Goal: Check status: Check status

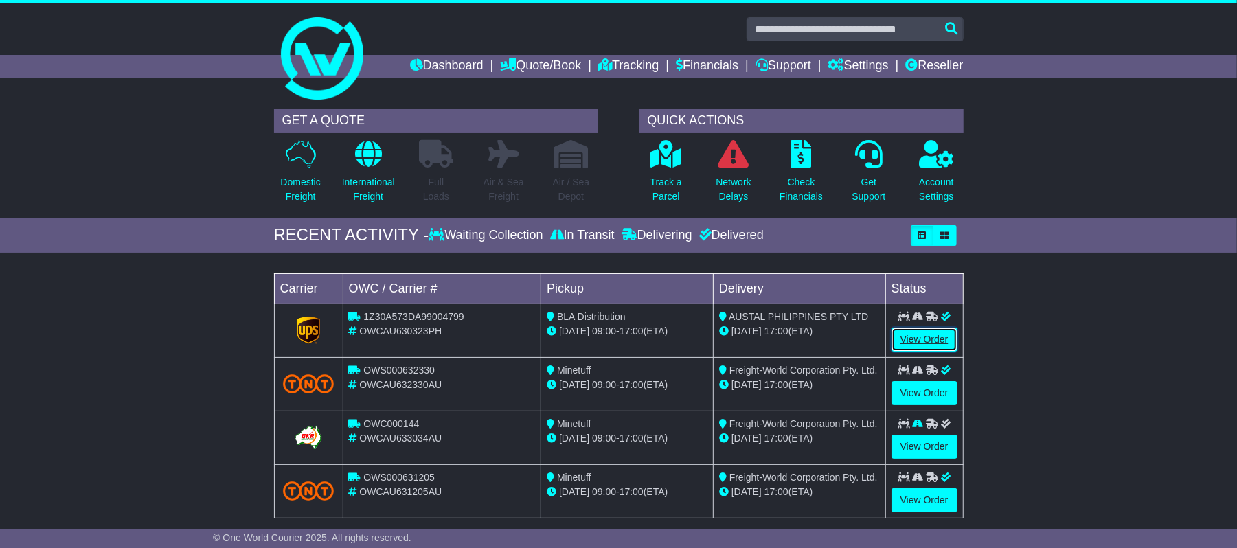
click at [935, 341] on link "View Order" at bounding box center [925, 340] width 66 height 24
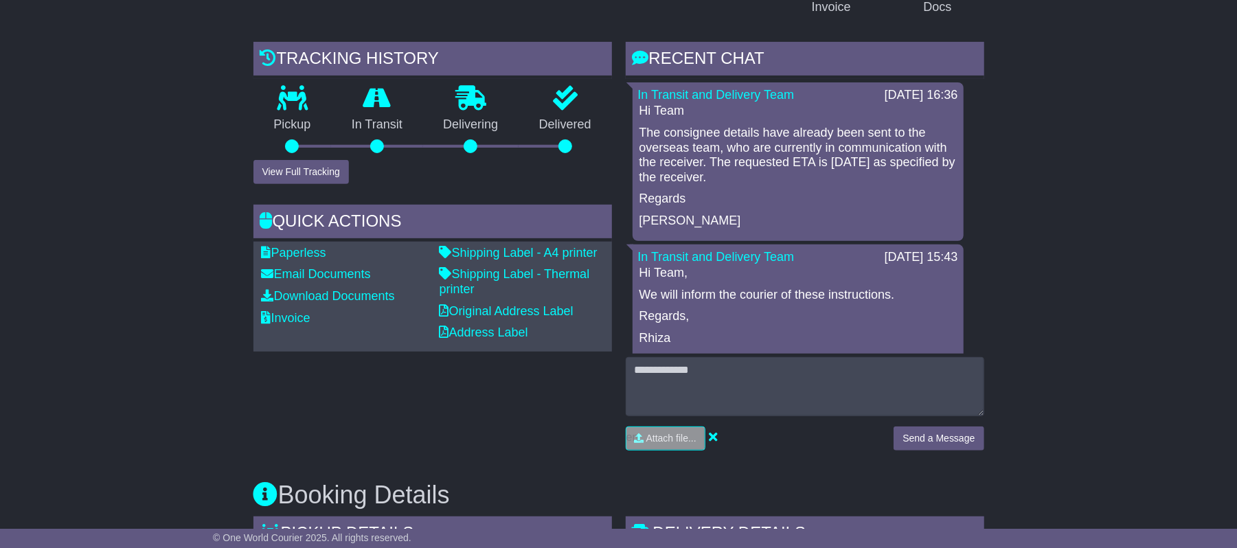
scroll to position [275, 0]
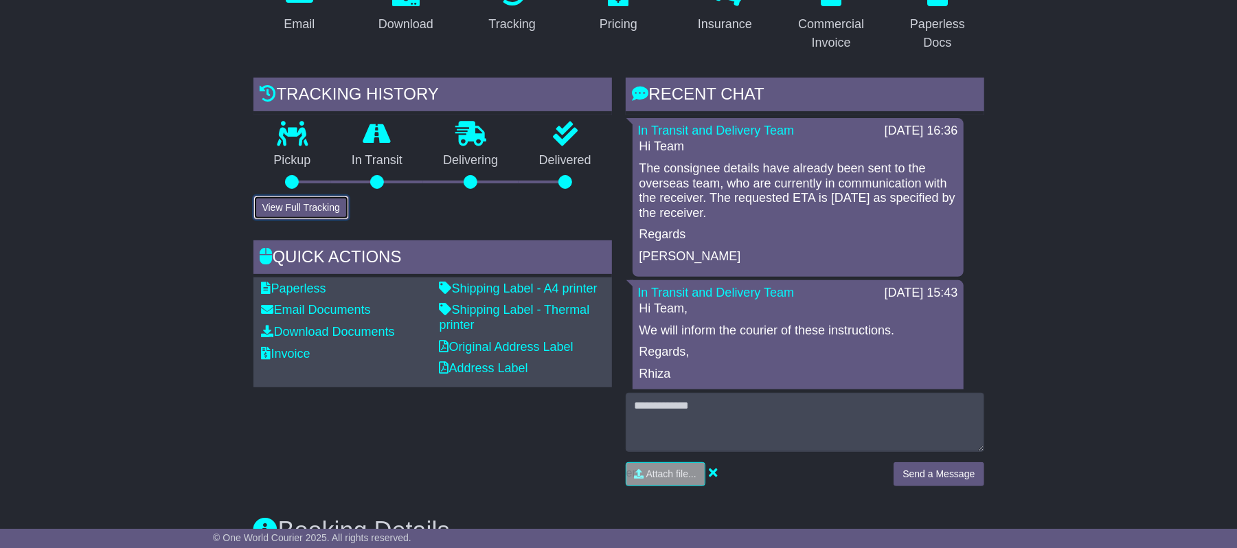
click at [328, 207] on button "View Full Tracking" at bounding box center [300, 208] width 95 height 24
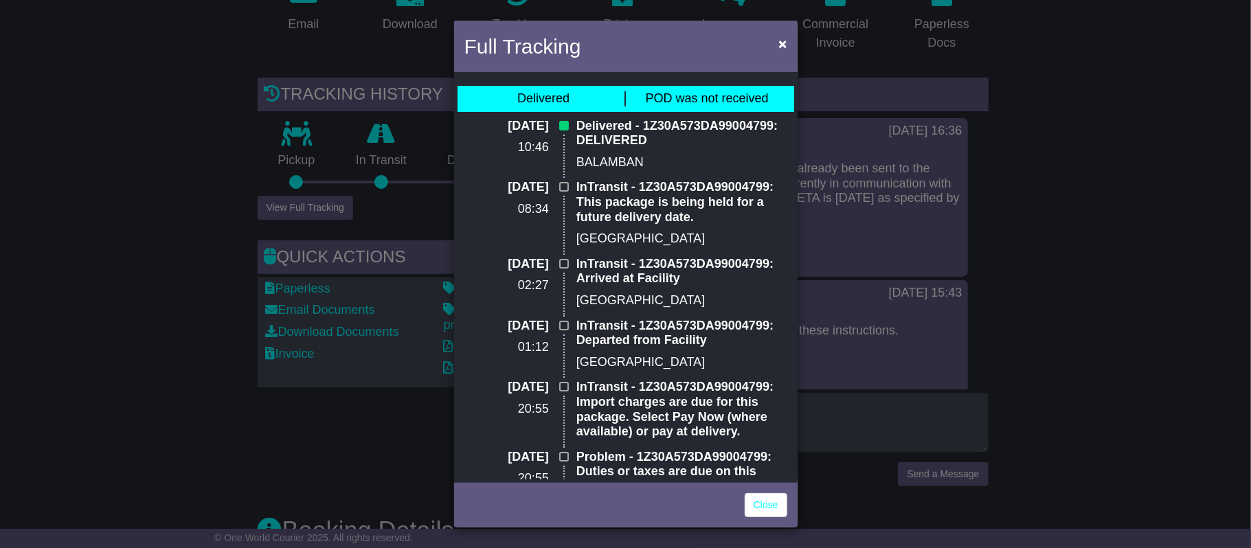
click at [157, 275] on div "Full Tracking × Delivered POD was not received [DATE] 10:46 Delivered - 1Z30A57…" at bounding box center [625, 274] width 1251 height 548
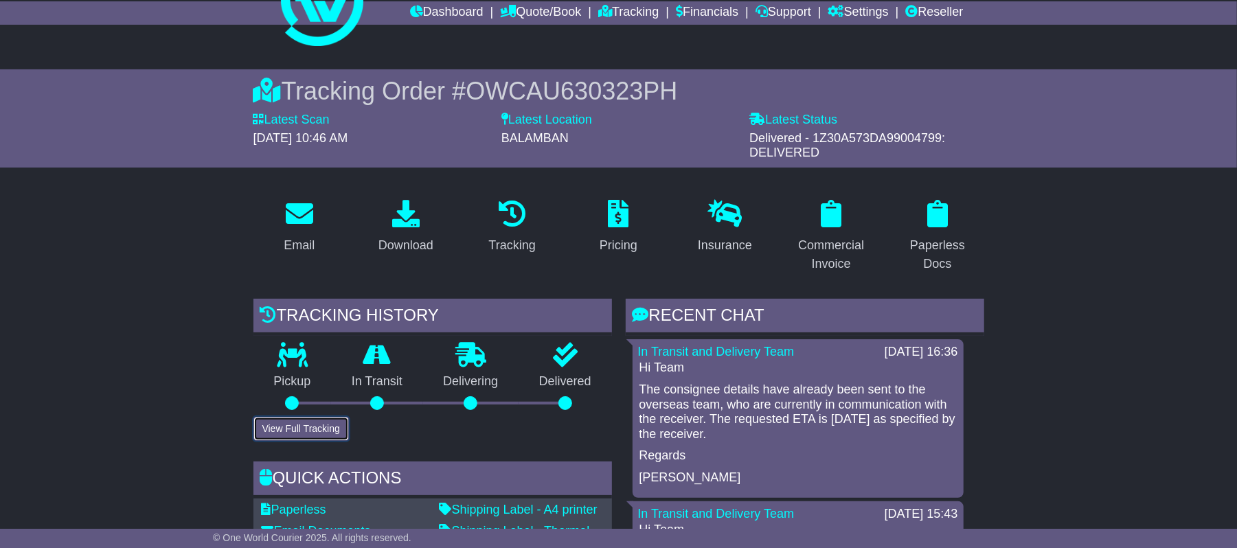
scroll to position [0, 0]
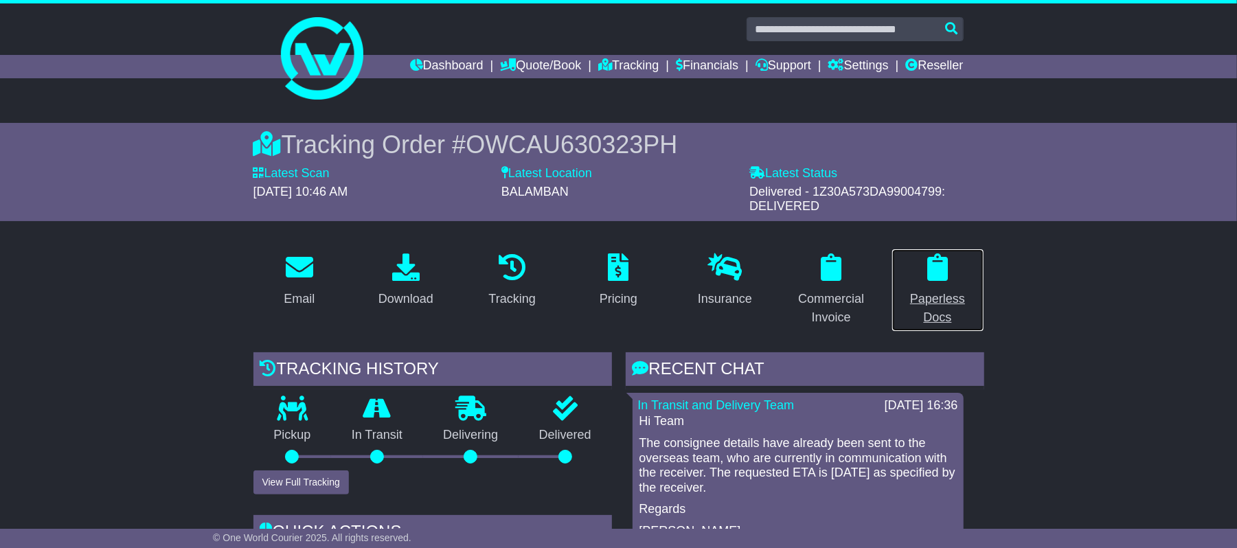
click at [943, 317] on div "Paperless Docs" at bounding box center [938, 308] width 75 height 37
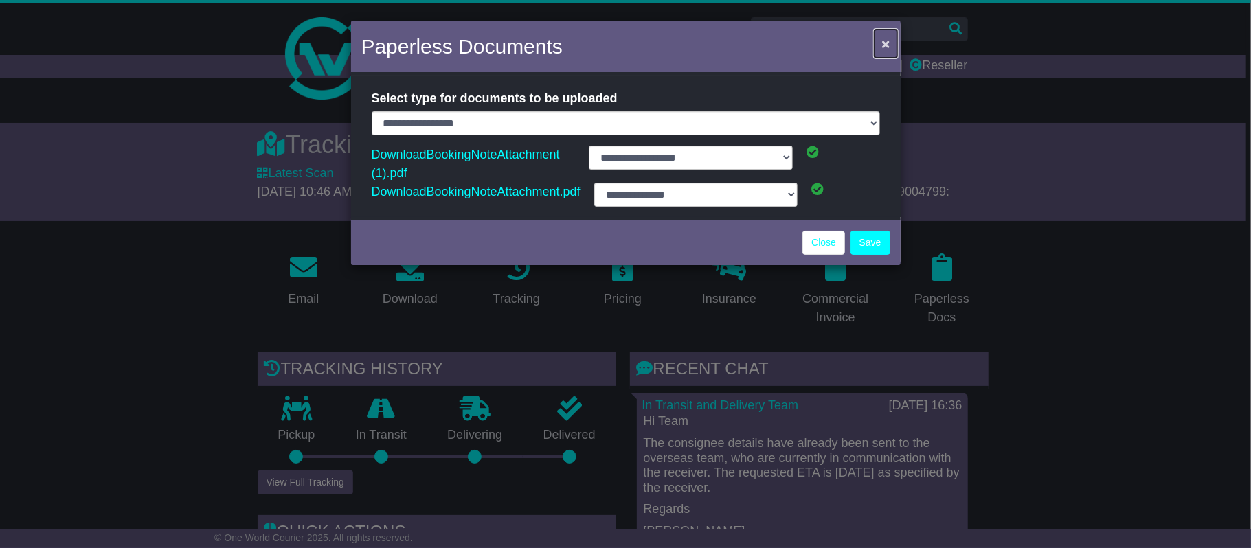
click at [879, 40] on button "×" at bounding box center [885, 44] width 22 height 28
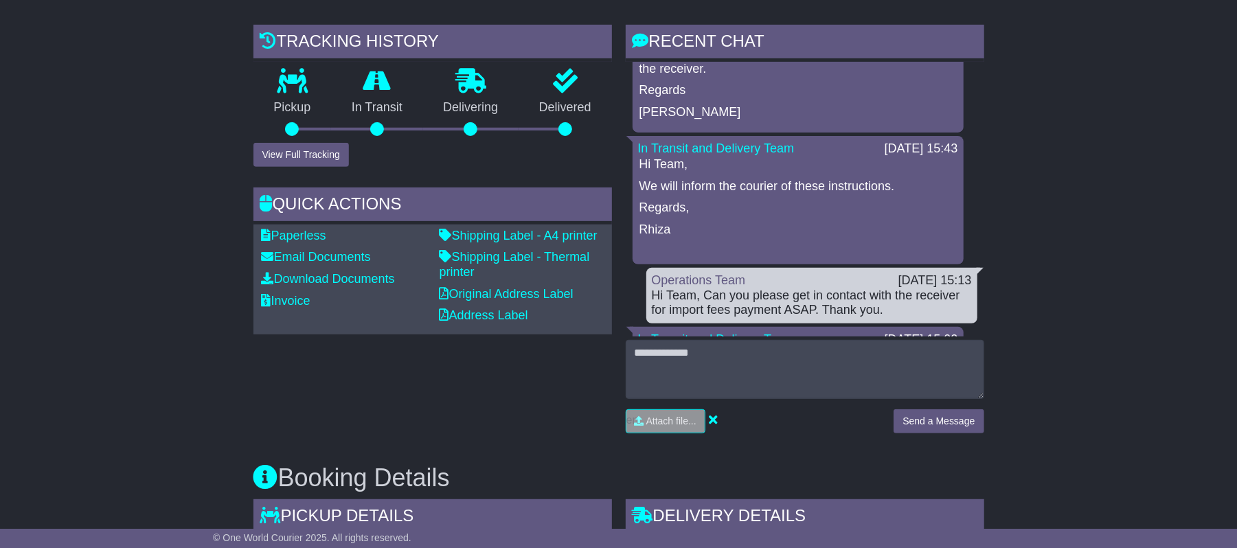
scroll to position [366, 0]
